Goal: Task Accomplishment & Management: Manage account settings

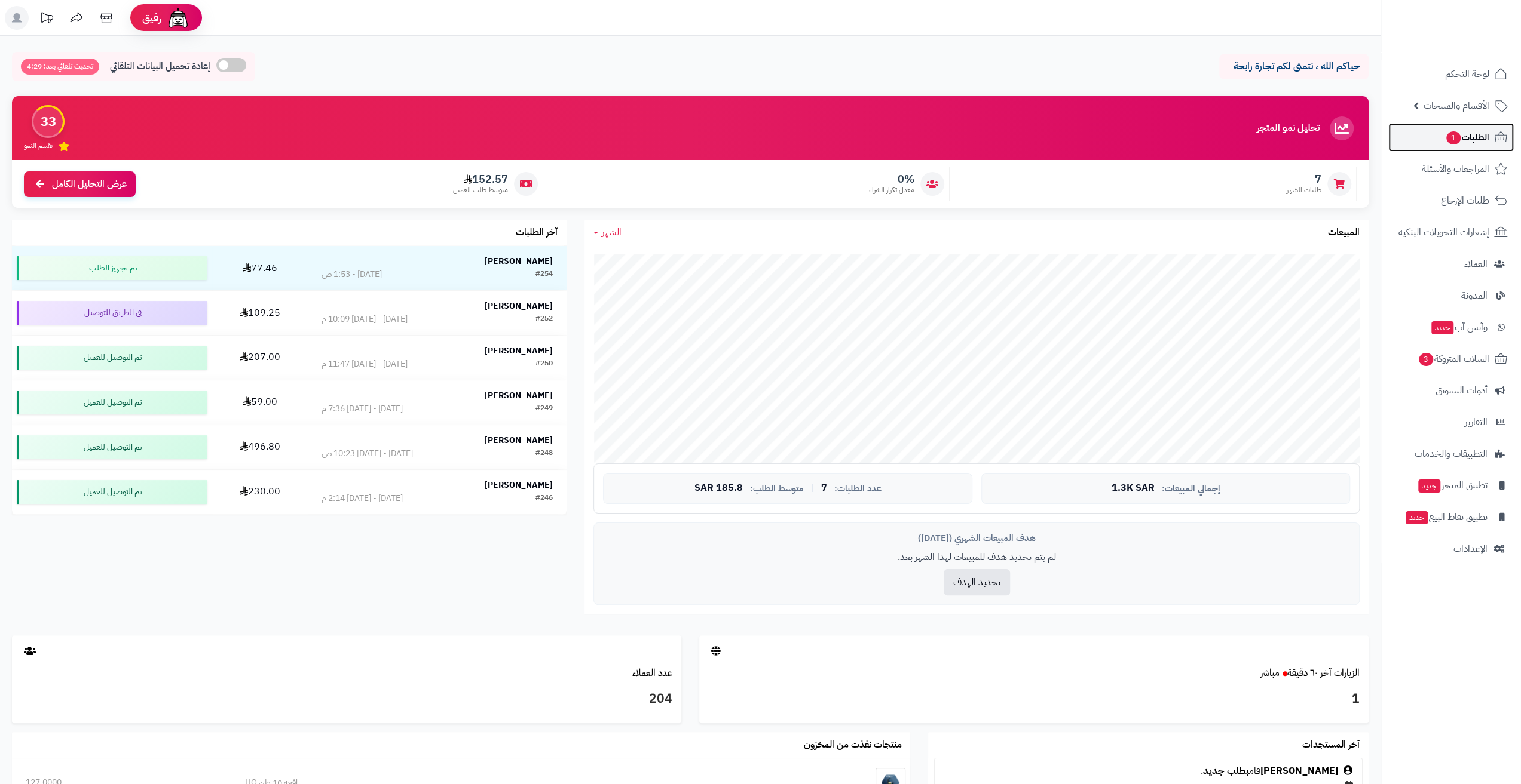
click at [1478, 143] on span "الطلبات 1" at bounding box center [1467, 137] width 44 height 17
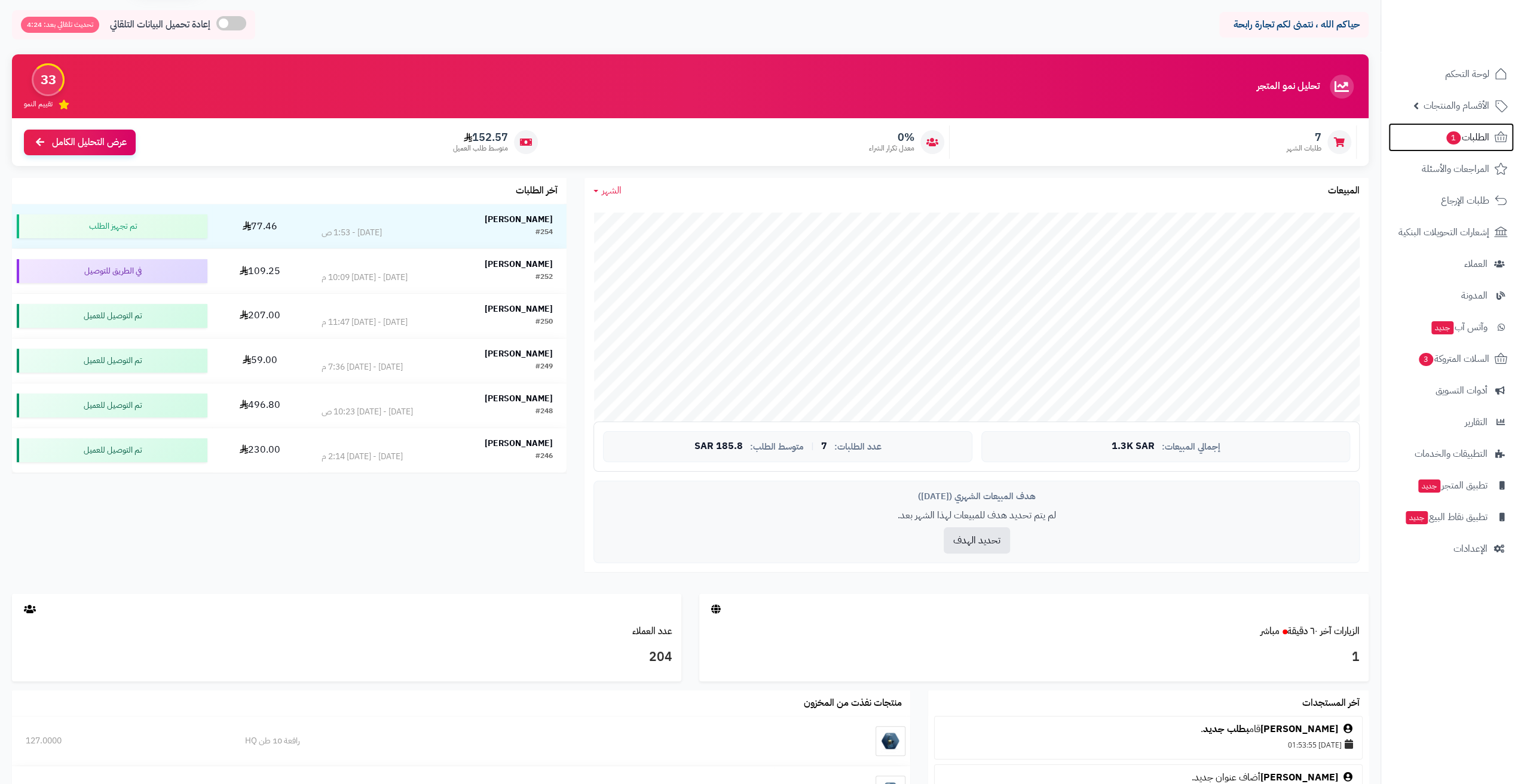
scroll to position [119, 0]
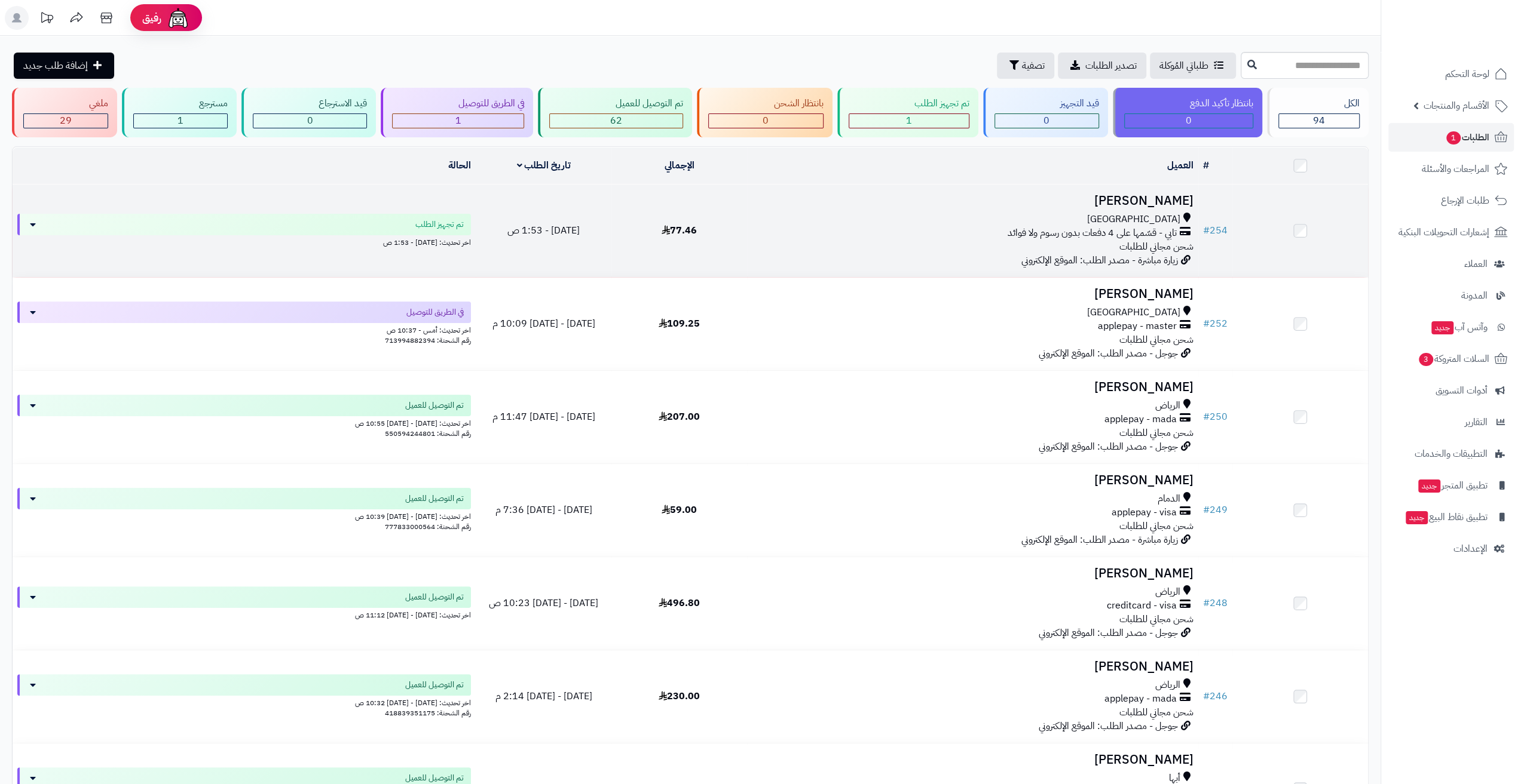
click at [992, 194] on h3 "محمد السيد" at bounding box center [972, 201] width 441 height 14
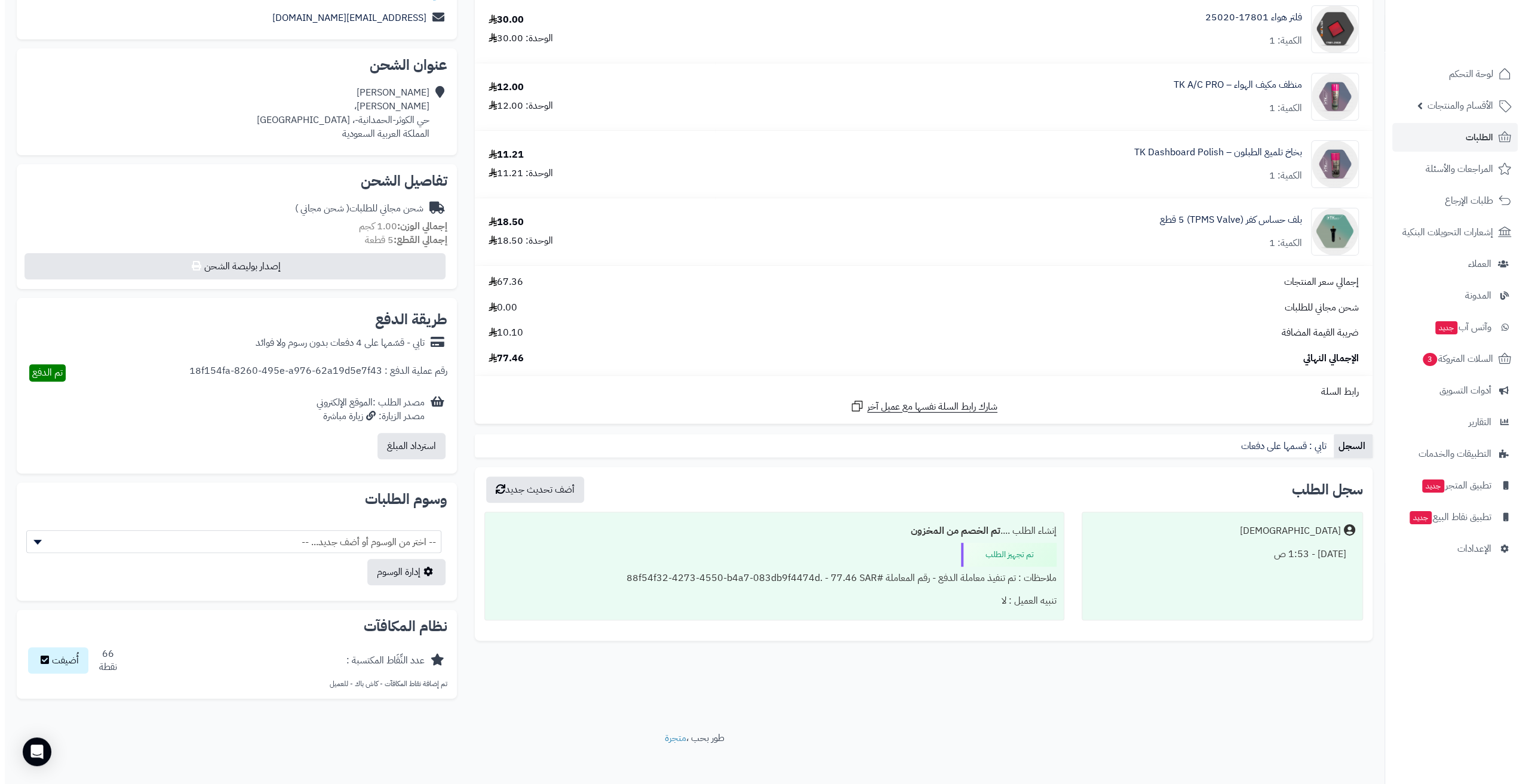
scroll to position [263, 0]
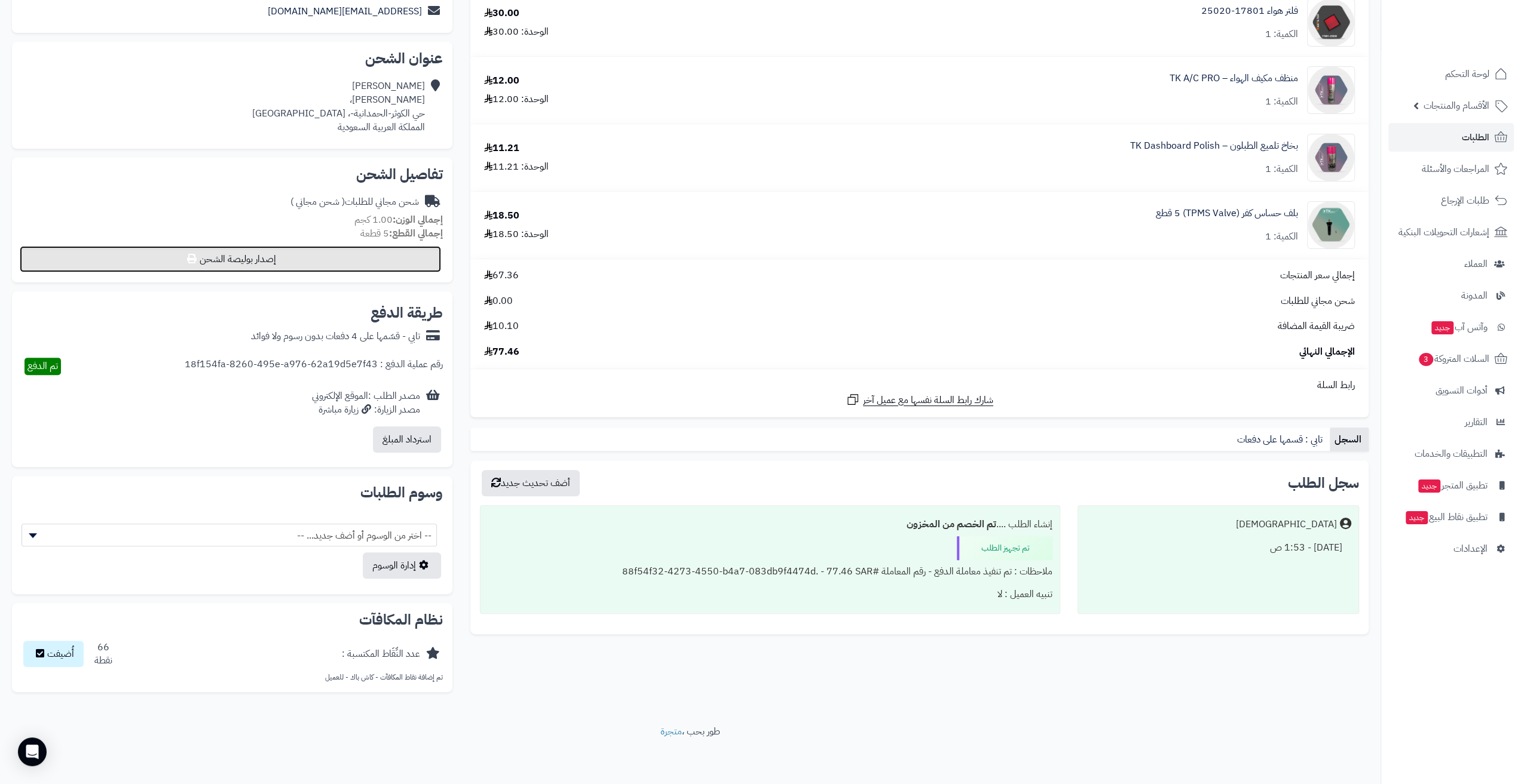
click at [389, 248] on button "إصدار بوليصة الشحن" at bounding box center [230, 259] width 421 height 26
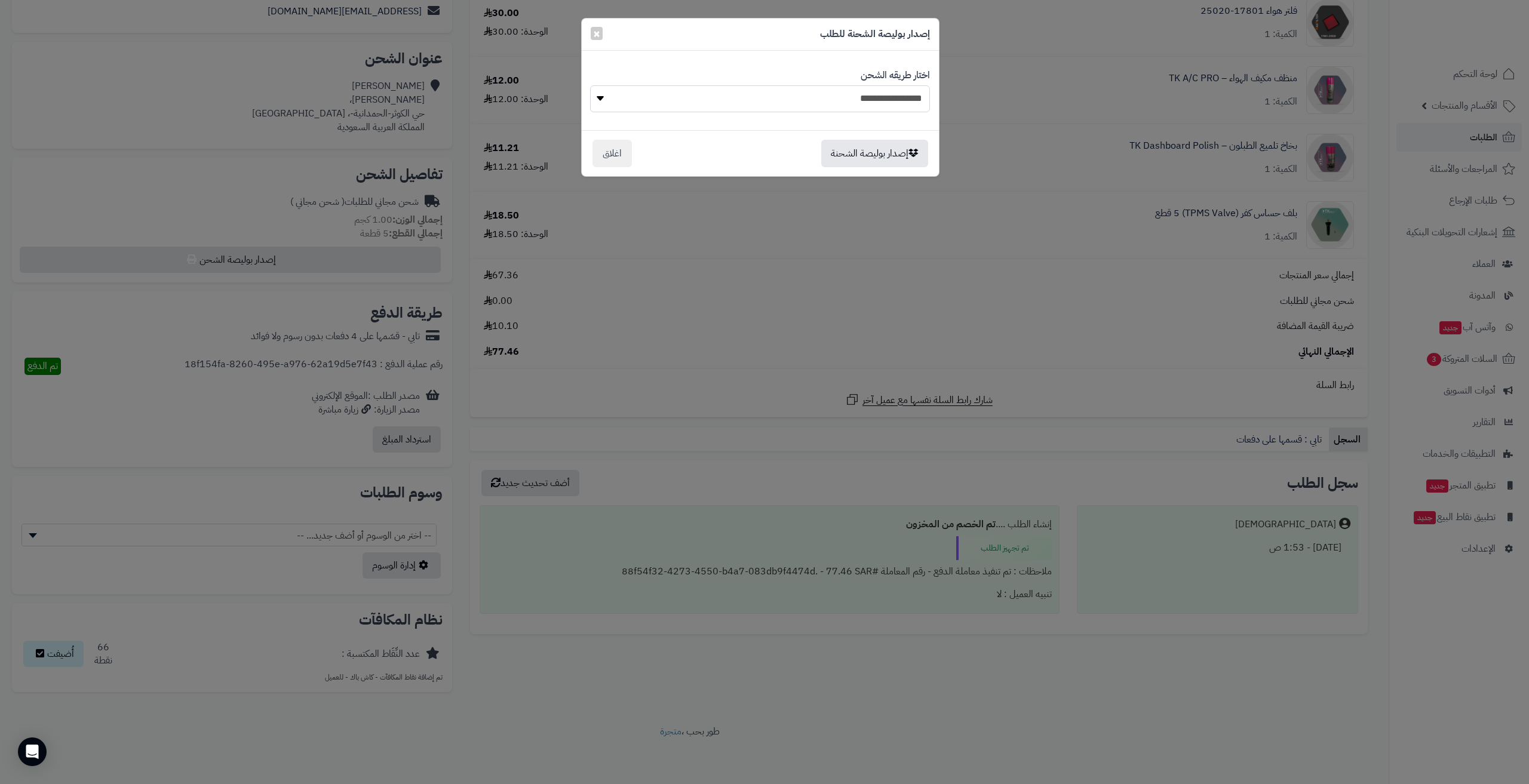
click at [805, 104] on select "**********" at bounding box center [759, 98] width 340 height 27
select select "******"
click at [590, 85] on select "**********" at bounding box center [759, 98] width 340 height 27
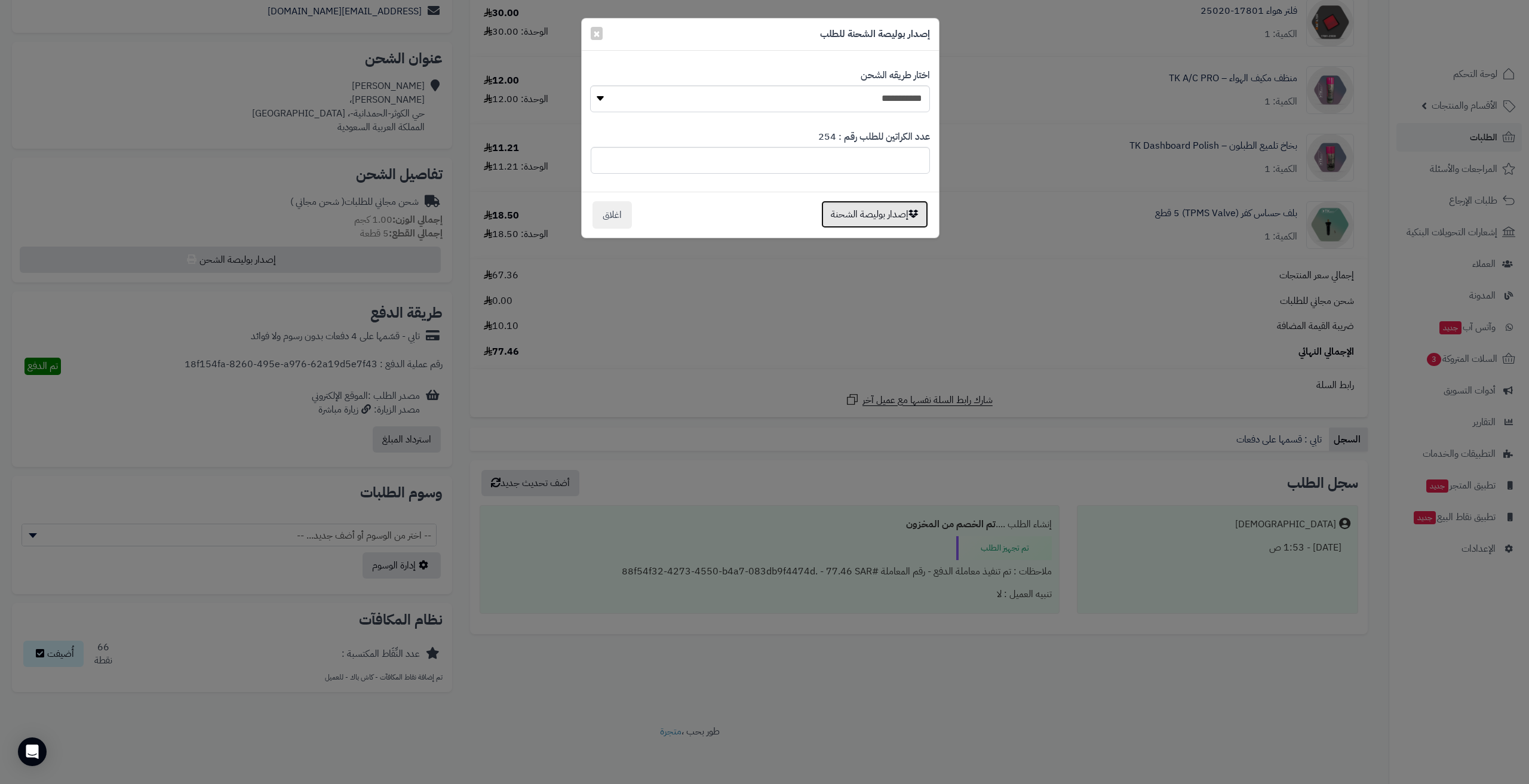
click at [858, 212] on button "إصدار بوليصة الشحنة" at bounding box center [875, 214] width 107 height 27
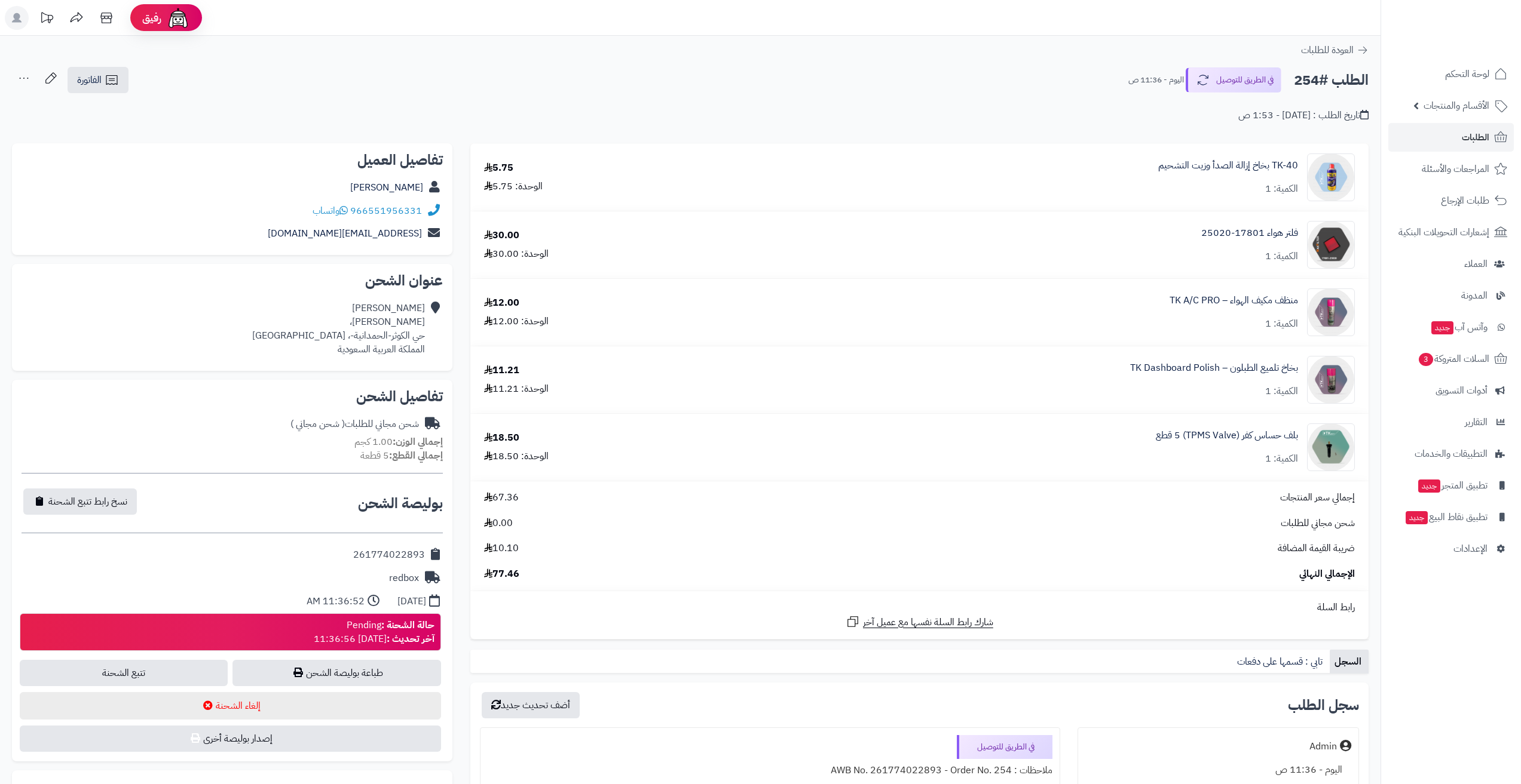
scroll to position [222, 0]
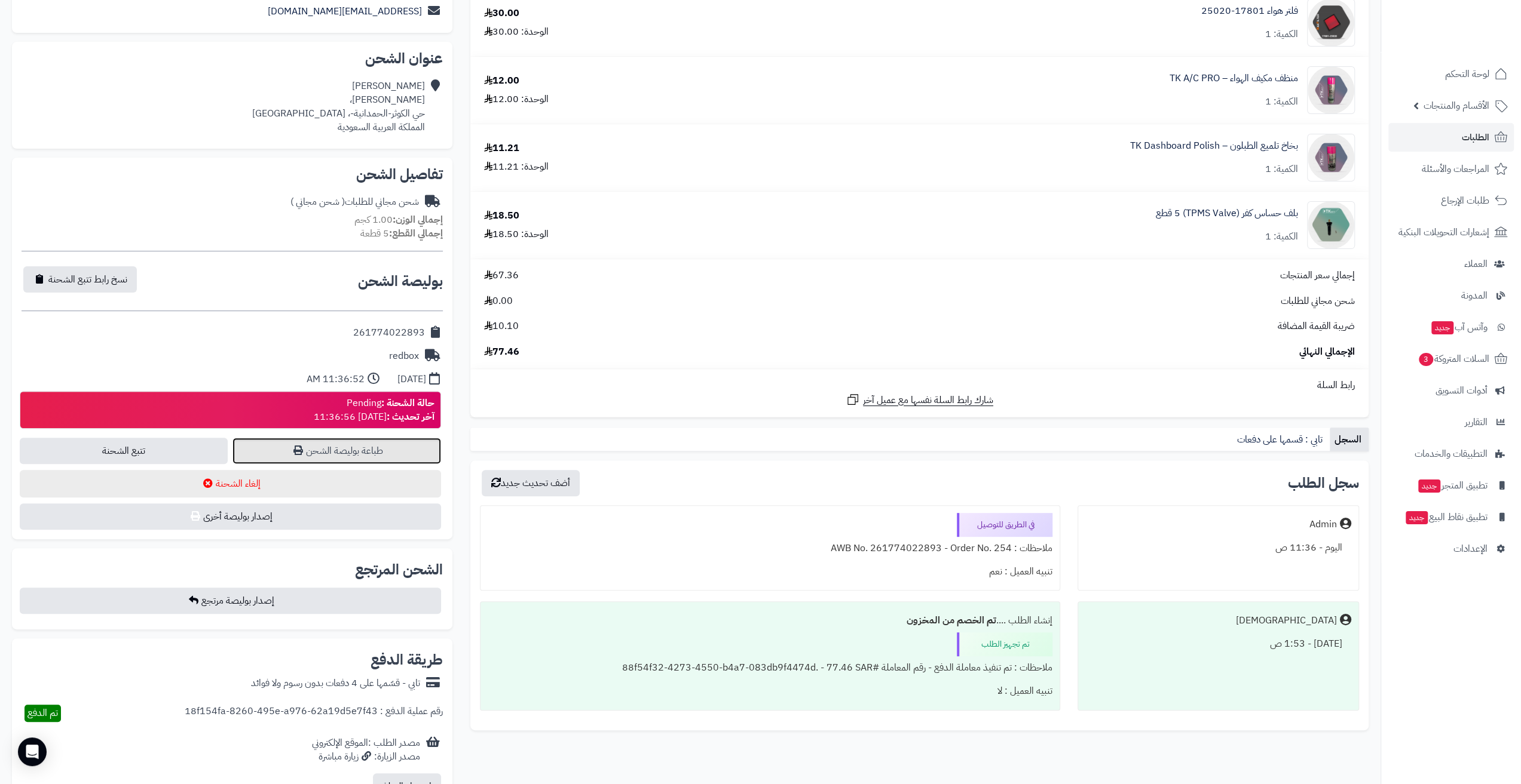
click at [301, 450] on icon at bounding box center [298, 450] width 9 height 9
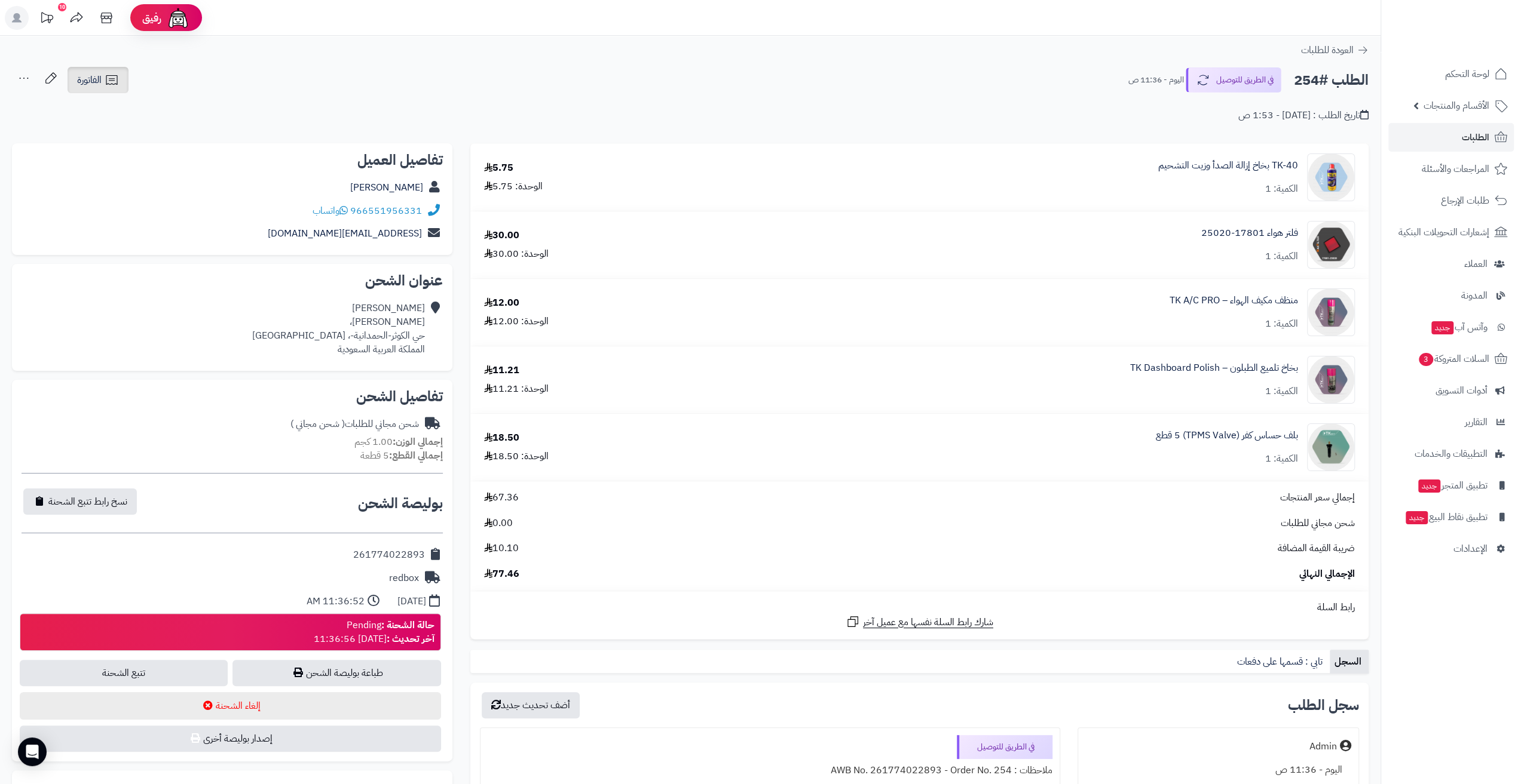
click at [103, 83] on link "الفاتورة" at bounding box center [98, 80] width 61 height 26
click at [151, 104] on link "طباعة الفاتورة" at bounding box center [129, 110] width 127 height 27
click at [1444, 140] on link "الطلبات" at bounding box center [1451, 137] width 126 height 29
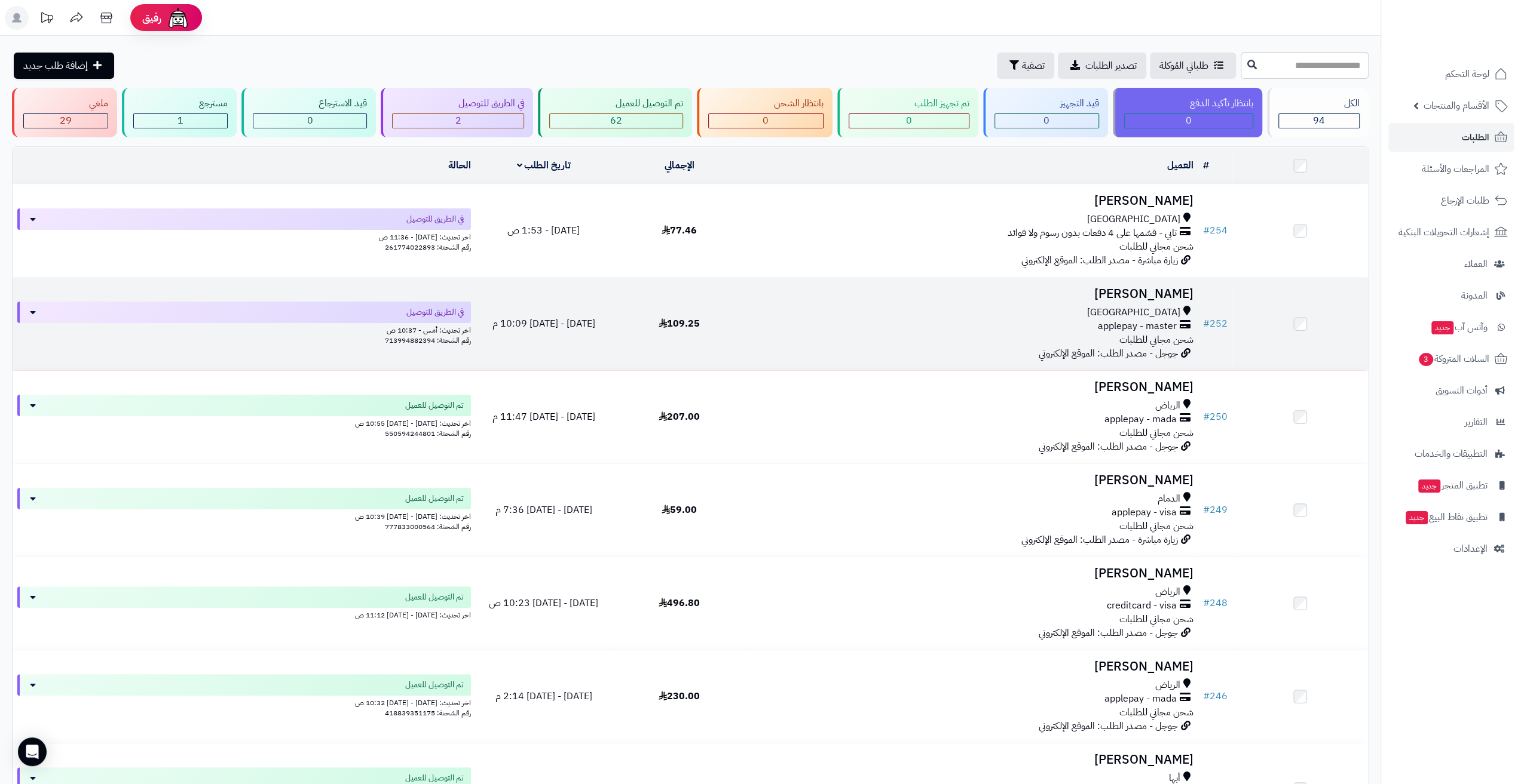
click at [864, 284] on td "Ahmad Alhindi جدة applepay - master شحن مجاني للطلبات جوجل - مصدر الطلب: الموقع…" at bounding box center [972, 324] width 451 height 92
click at [859, 327] on div "applepay - master" at bounding box center [972, 326] width 441 height 14
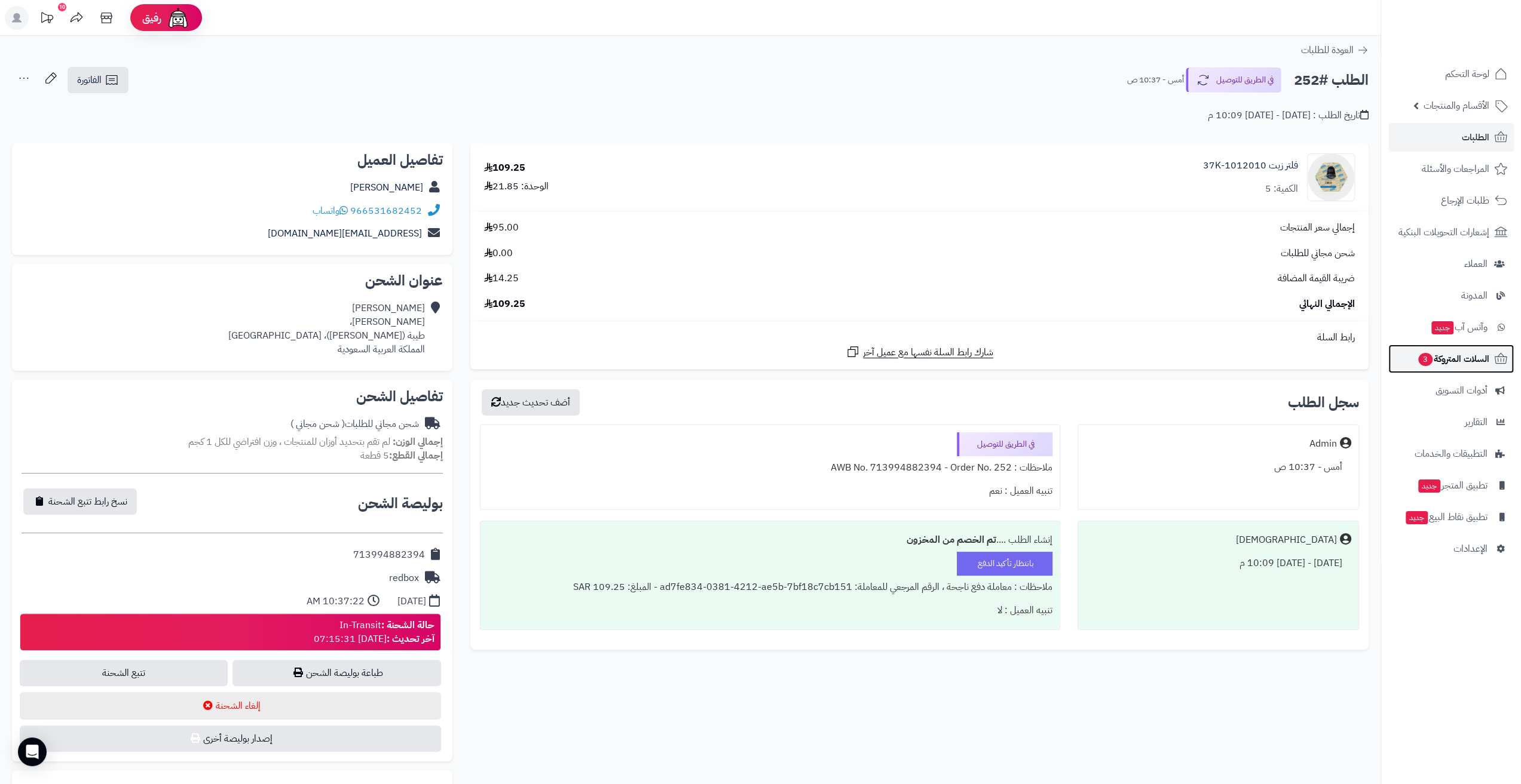
click at [1458, 348] on link "السلات المتروكة 3" at bounding box center [1451, 359] width 126 height 29
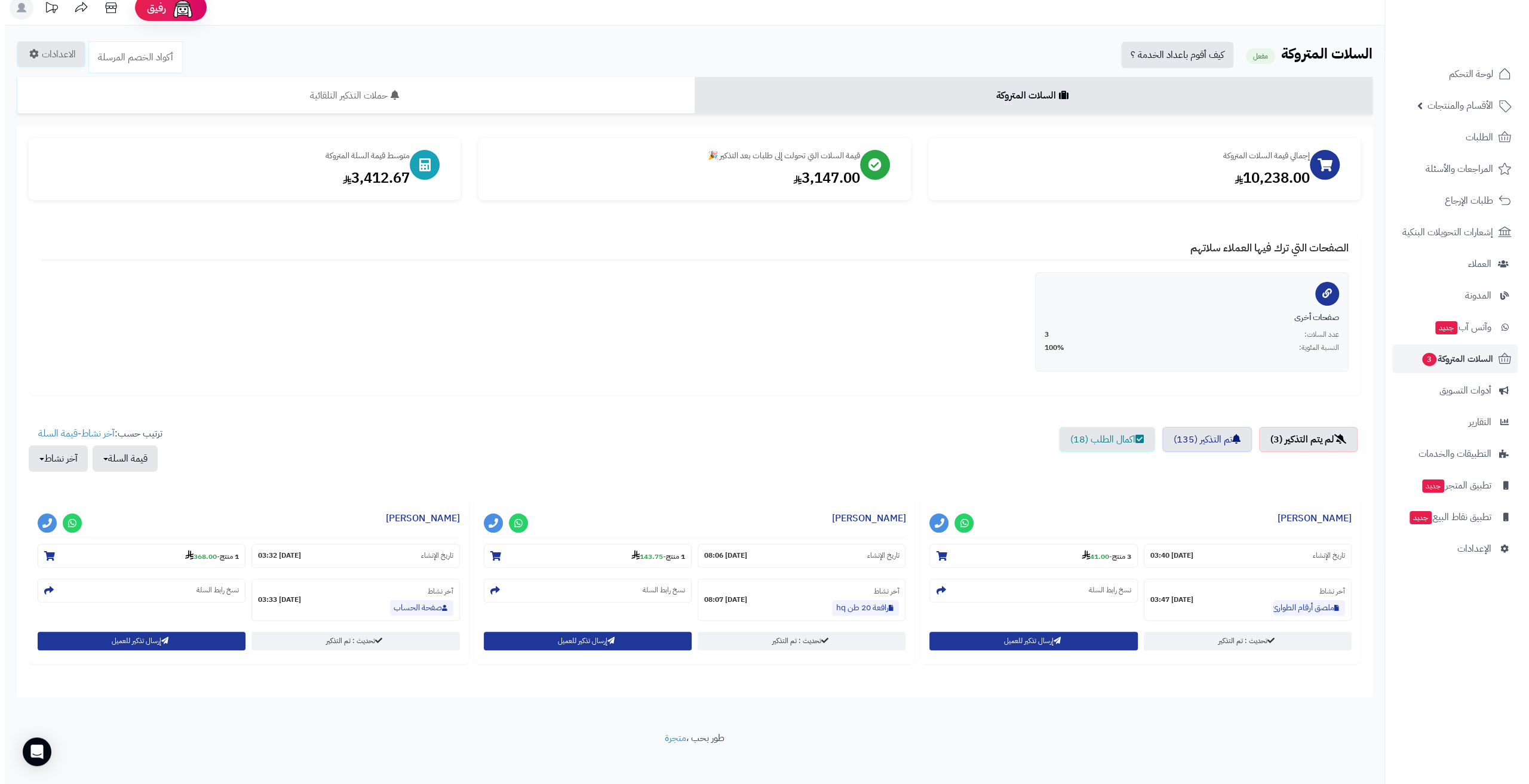
scroll to position [16, 0]
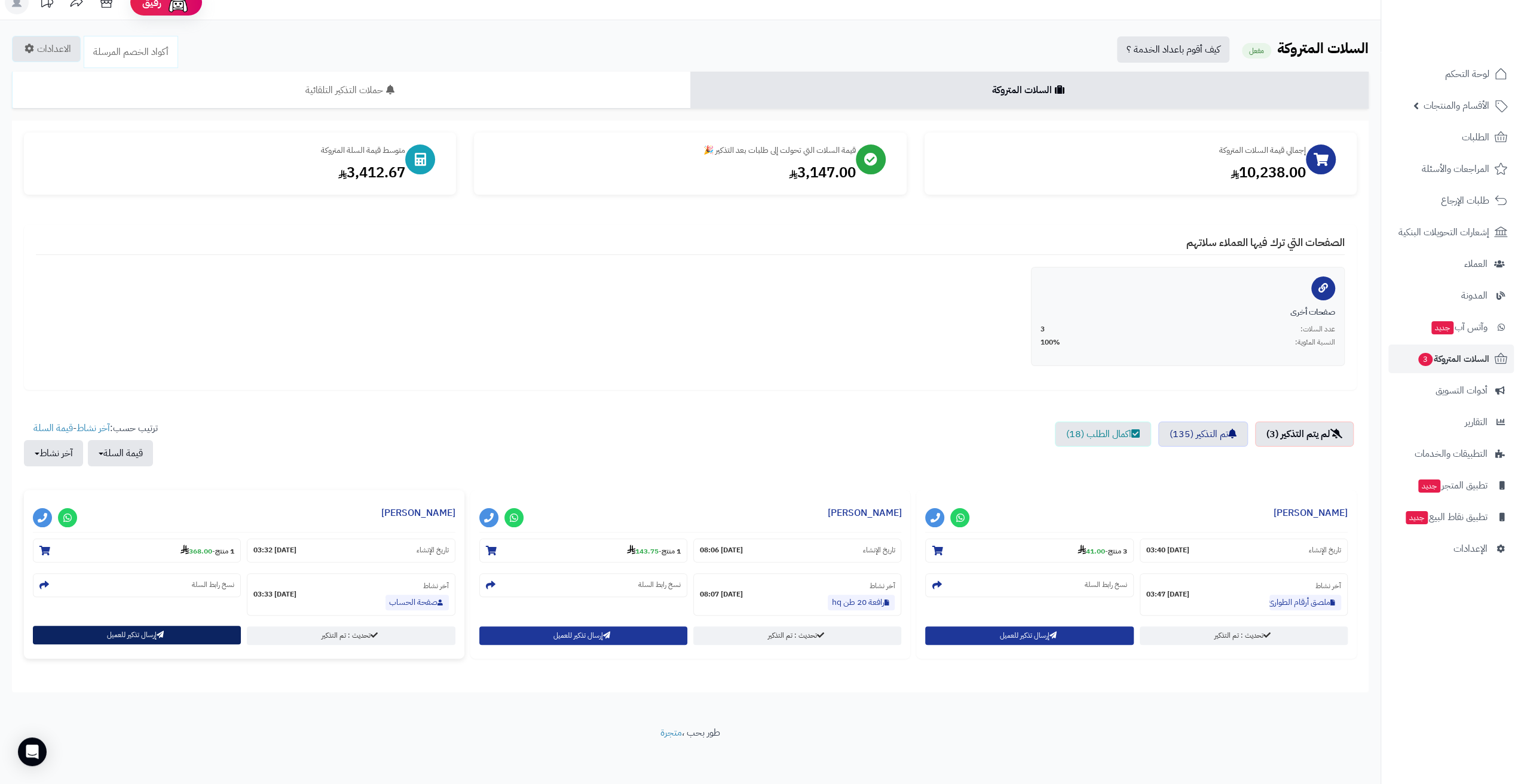
click at [193, 638] on button "إرسال تذكير للعميل" at bounding box center [137, 635] width 208 height 19
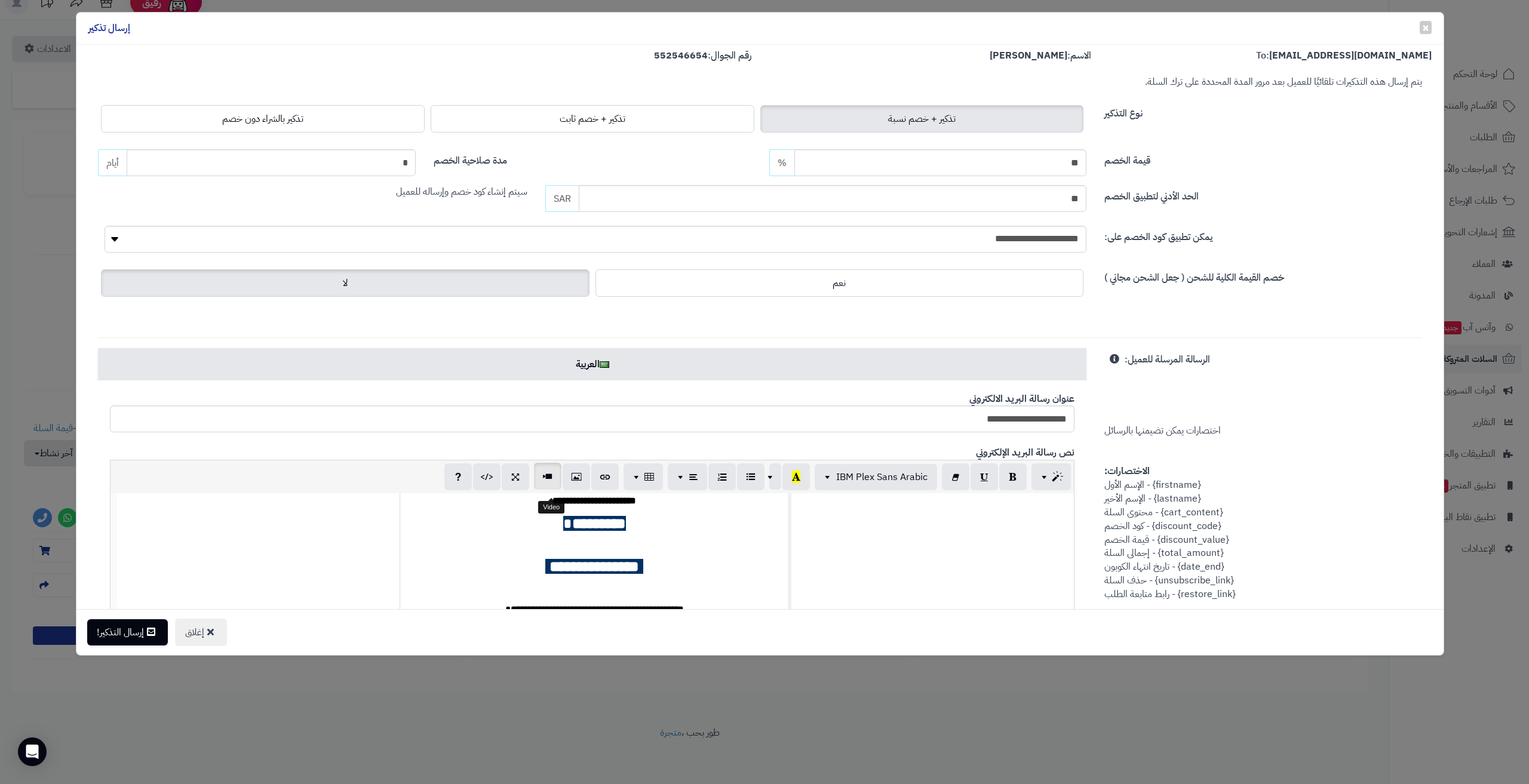
scroll to position [0, 0]
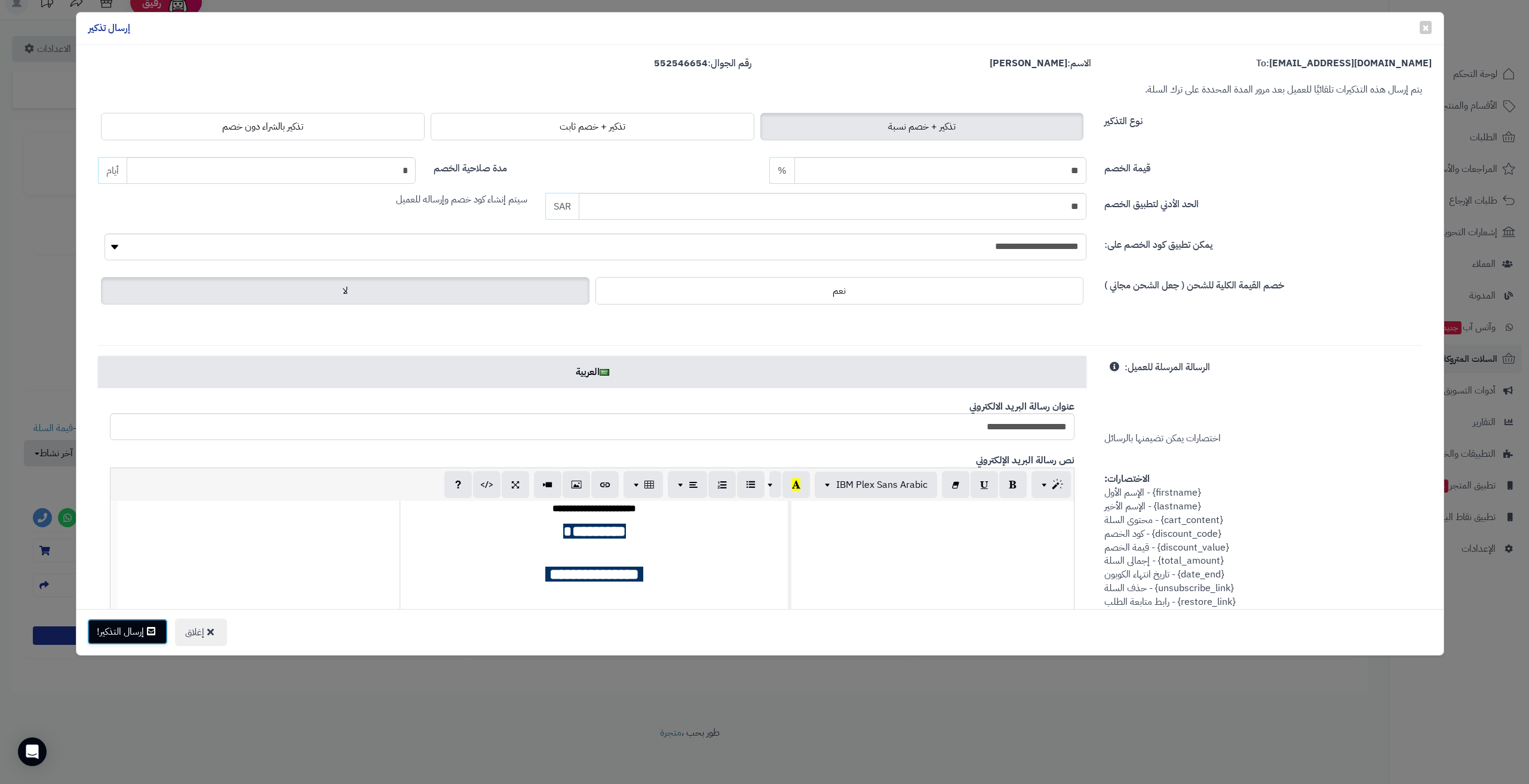
click at [109, 639] on button "إرسال التذكير!" at bounding box center [128, 632] width 81 height 26
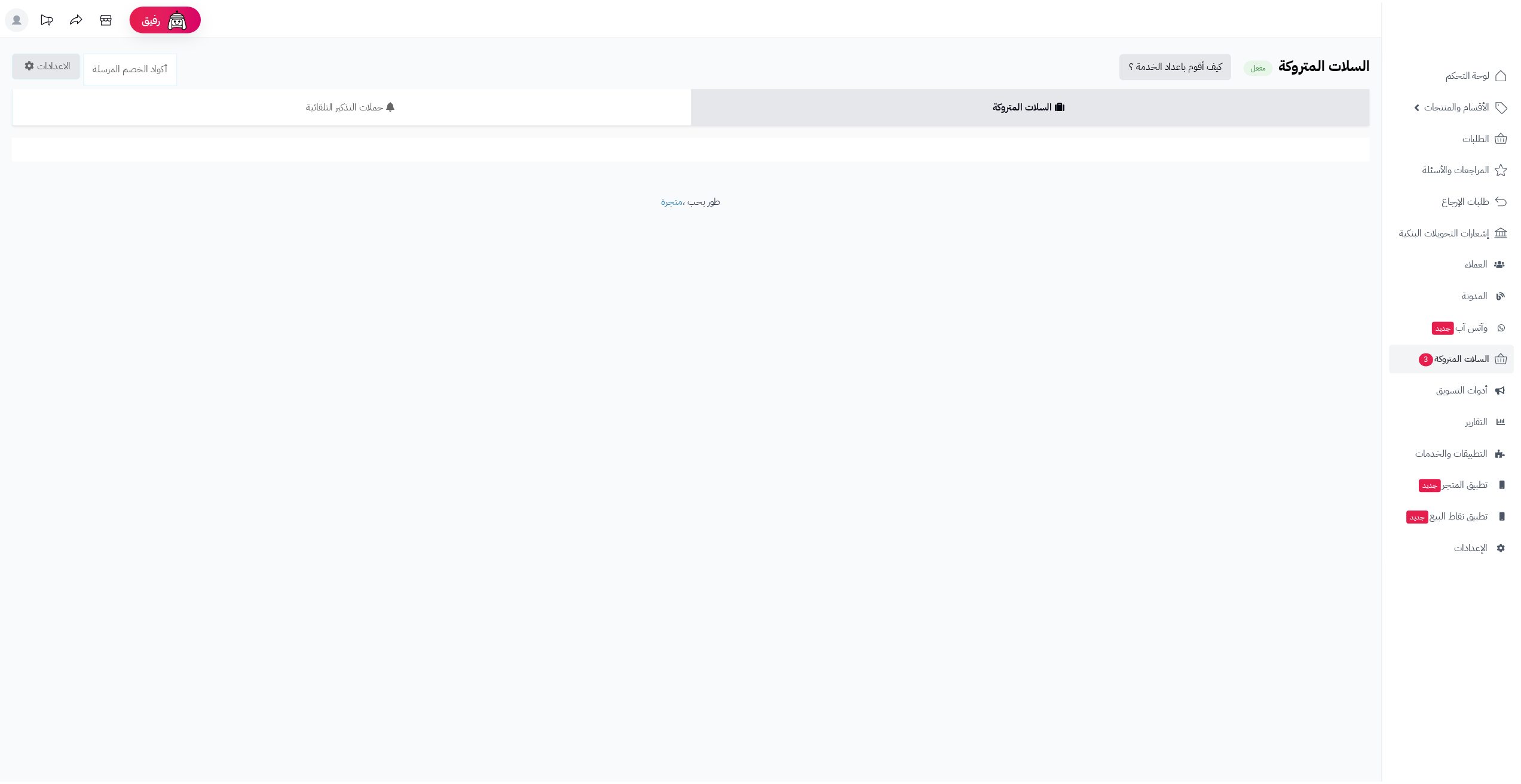
scroll to position [16, 0]
